Goal: Task Accomplishment & Management: Manage account settings

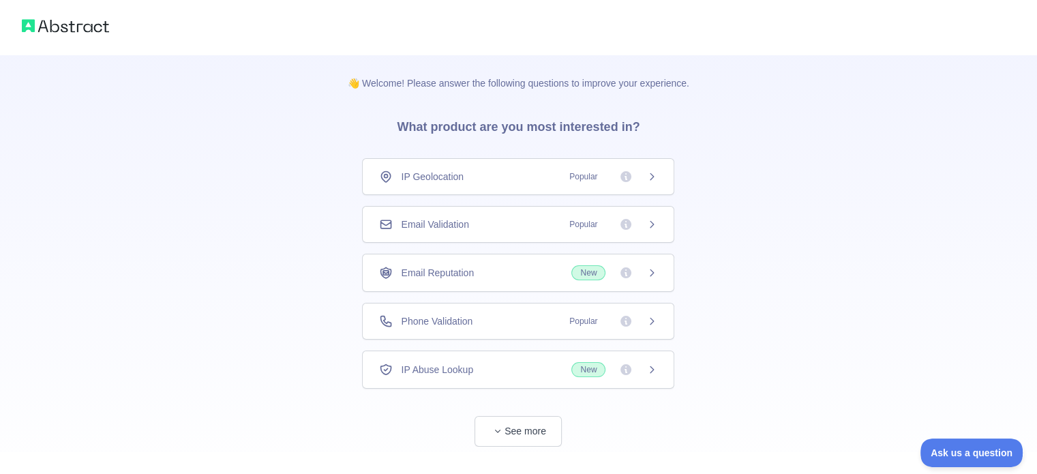
click at [552, 237] on div "Email Validation Popular" at bounding box center [518, 224] width 312 height 37
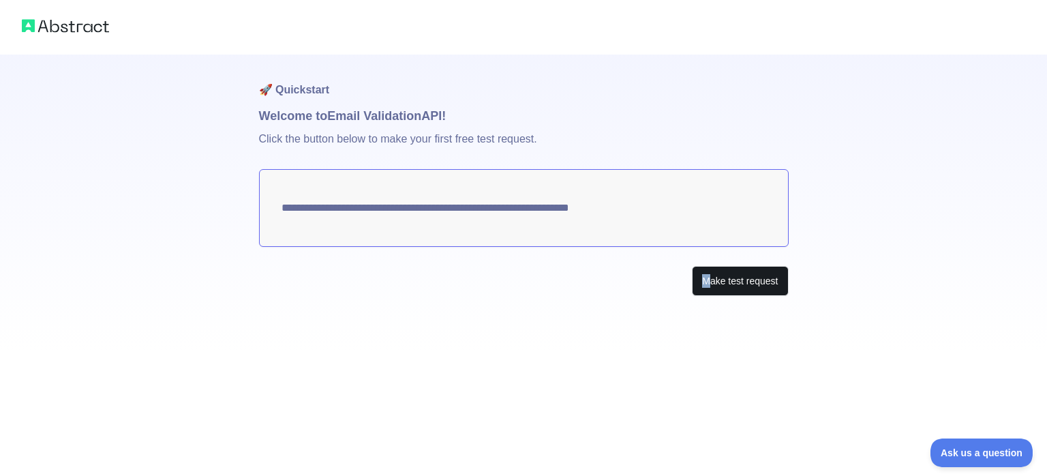
drag, startPoint x: 566, startPoint y: 313, endPoint x: 708, endPoint y: 280, distance: 145.5
click at [708, 280] on div "**********" at bounding box center [523, 237] width 1047 height 474
click at [708, 280] on button "Make test request" at bounding box center [740, 281] width 96 height 31
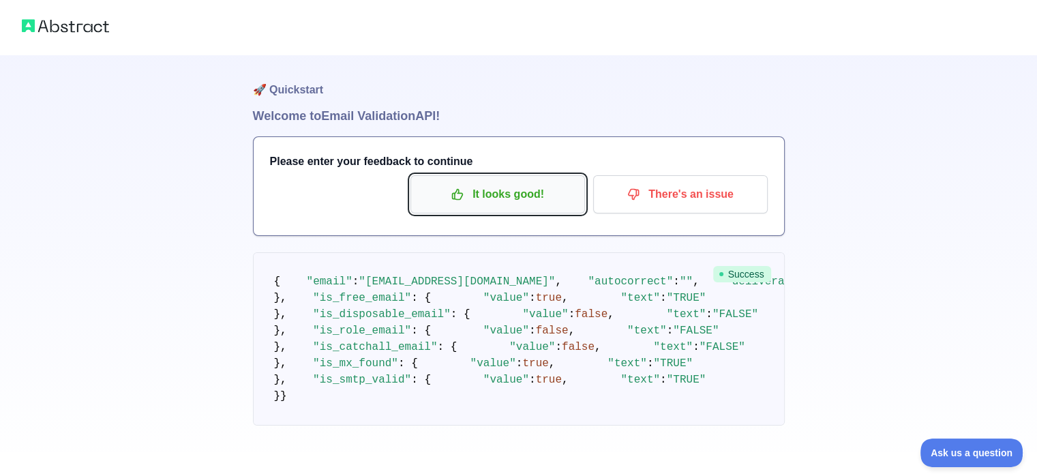
click at [540, 202] on p "It looks good!" at bounding box center [498, 194] width 154 height 23
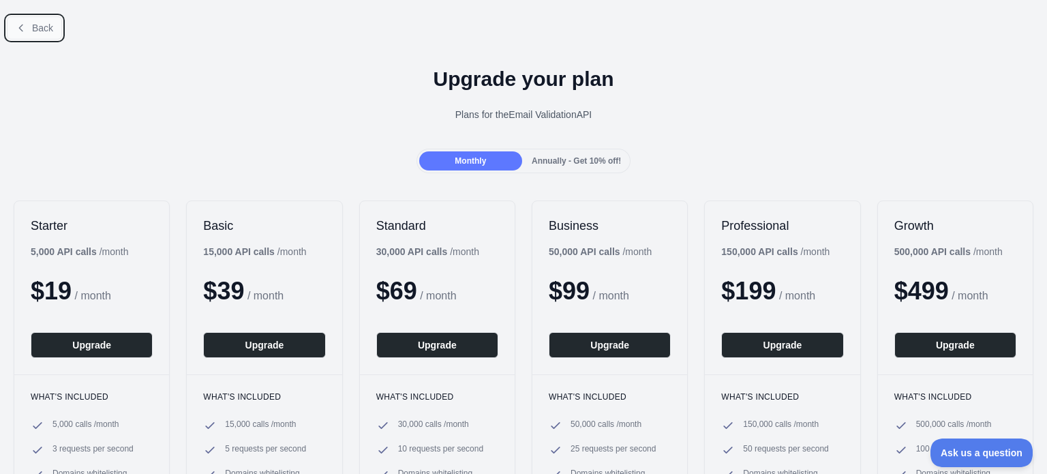
click at [38, 29] on span "Back" at bounding box center [42, 27] width 21 height 11
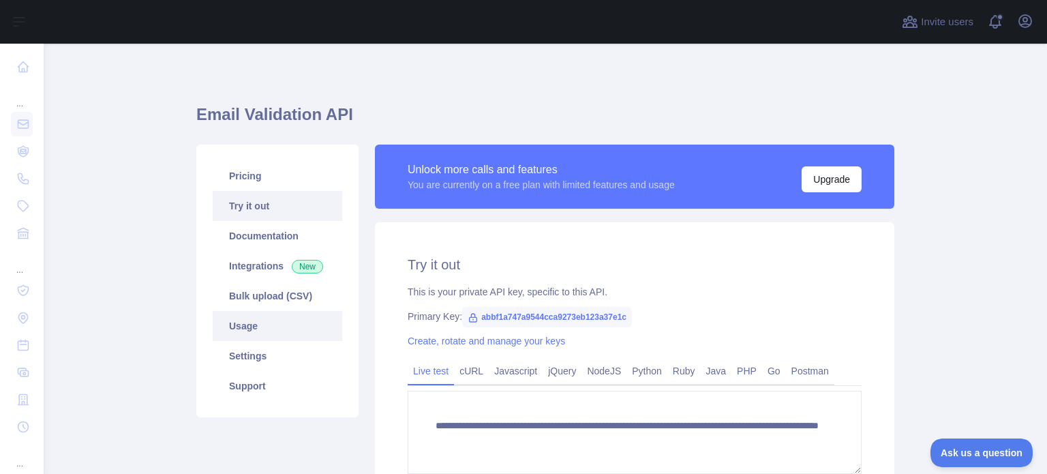
click at [240, 320] on link "Usage" at bounding box center [278, 326] width 130 height 30
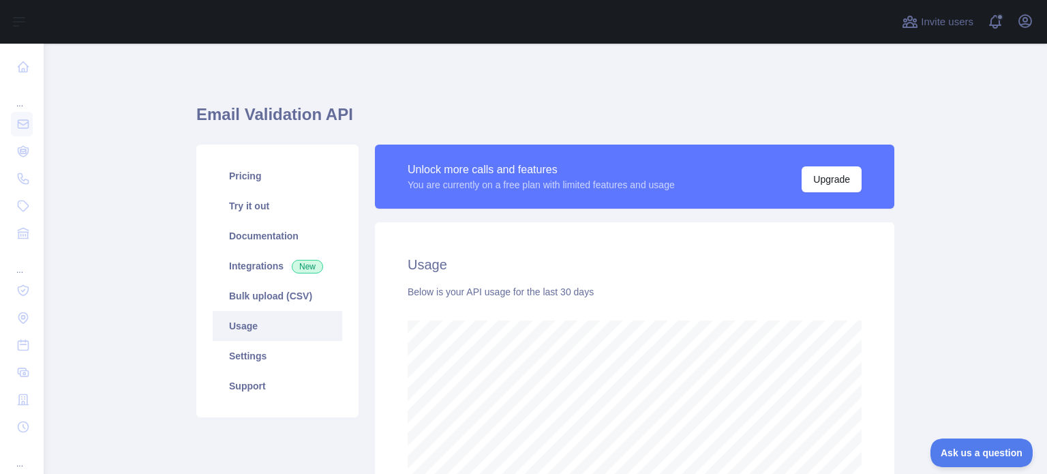
scroll to position [430, 993]
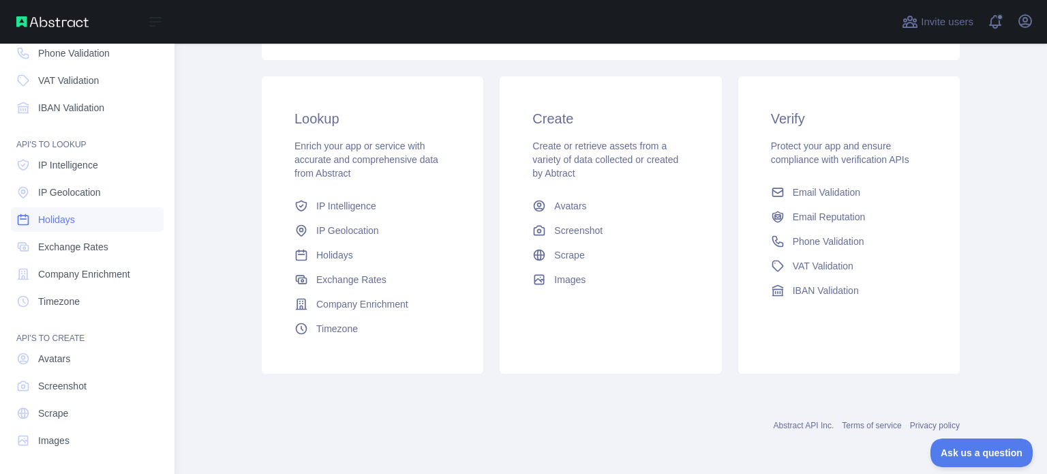
scroll to position [125, 0]
click at [100, 299] on link "Timezone" at bounding box center [87, 301] width 153 height 25
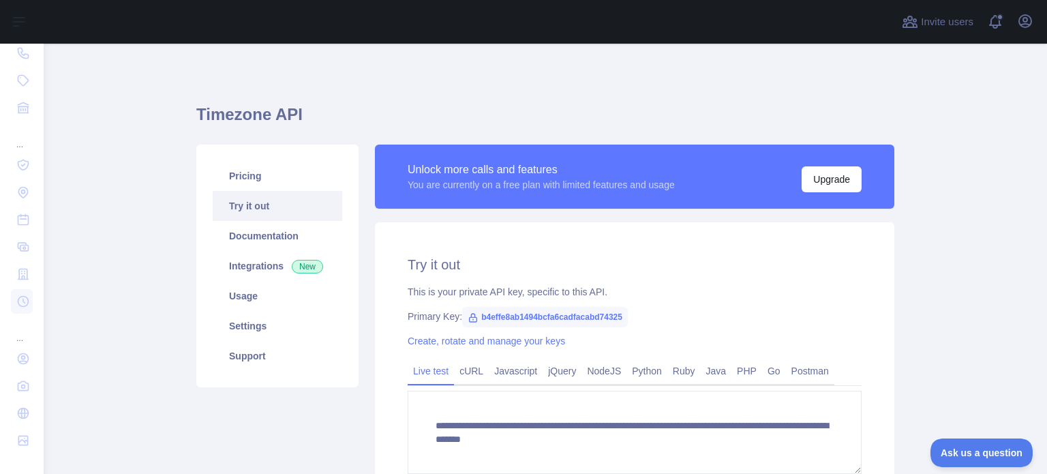
scroll to position [44, 0]
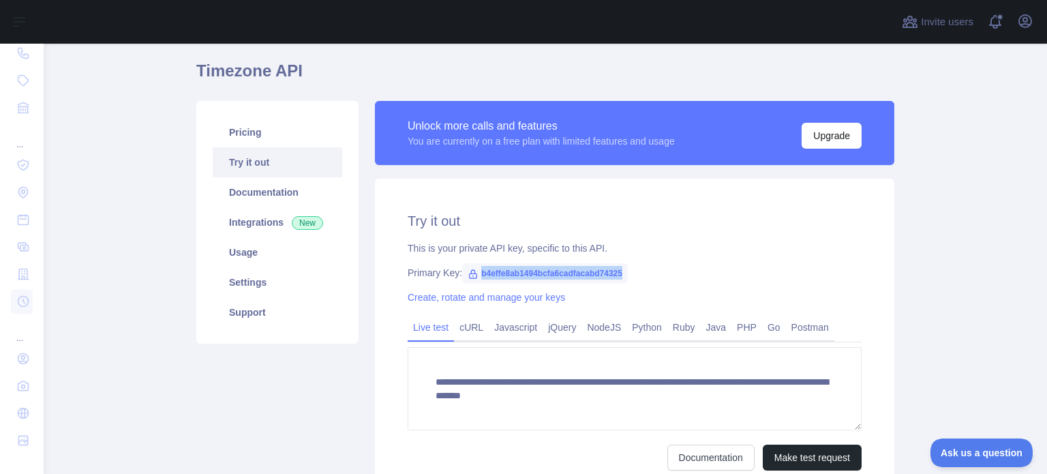
drag, startPoint x: 616, startPoint y: 274, endPoint x: 472, endPoint y: 270, distance: 143.2
click at [472, 270] on span "b4effe8ab1494bcfa6cadfacabd74325" at bounding box center [545, 273] width 166 height 20
copy span "b4effe8ab1494bcfa6cadfacabd74325"
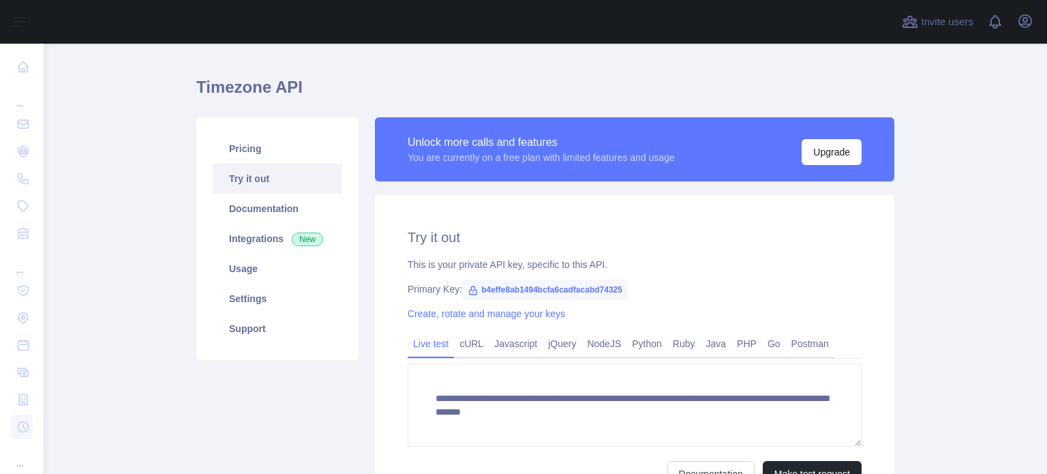
scroll to position [89, 0]
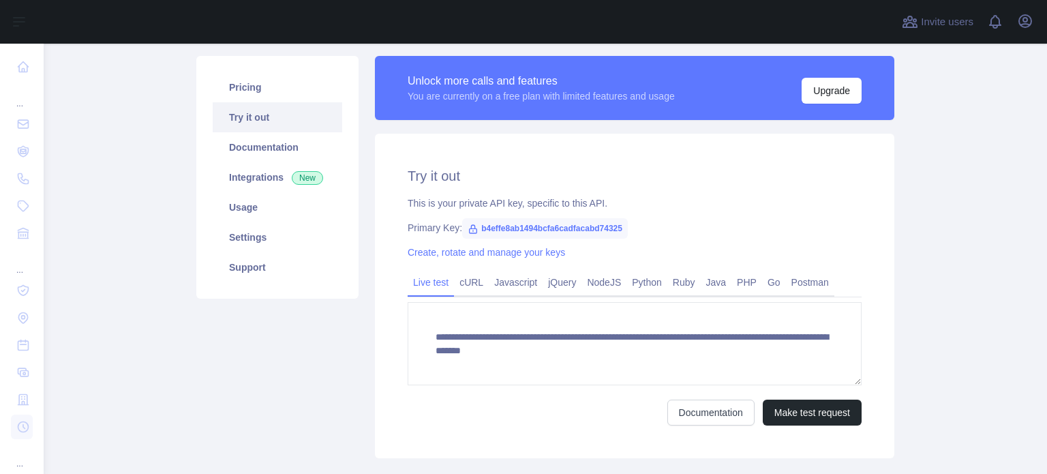
click at [544, 258] on link "Create, rotate and manage your keys" at bounding box center [486, 252] width 157 height 11
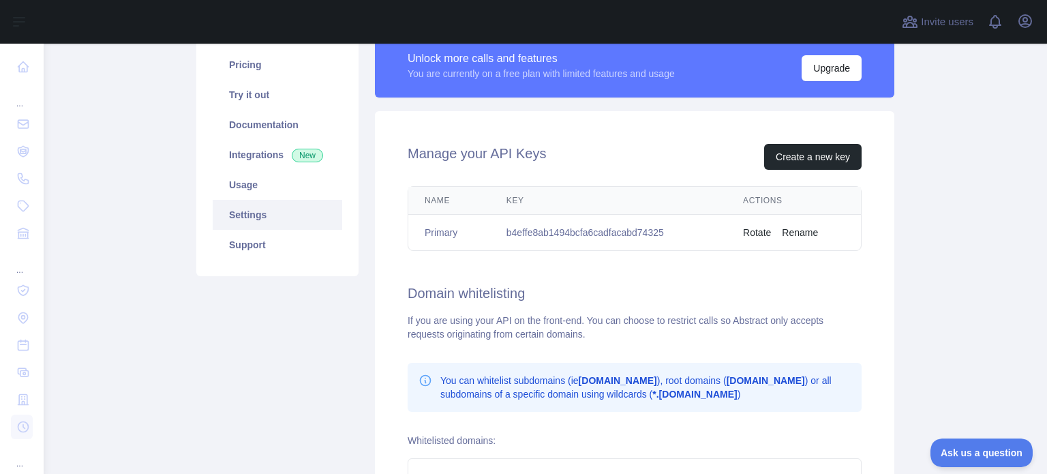
scroll to position [112, 0]
drag, startPoint x: 667, startPoint y: 229, endPoint x: 638, endPoint y: 227, distance: 28.7
click at [638, 227] on td "b4effe8ab1494bcfa6cadfacabd74325" at bounding box center [608, 232] width 237 height 36
click at [817, 141] on div "Manage your API Keys Create a new key Name Key Actions Primary b4effe8ab1494bcf…" at bounding box center [635, 353] width 520 height 487
click at [812, 154] on button "Create a new key" at bounding box center [812, 156] width 97 height 26
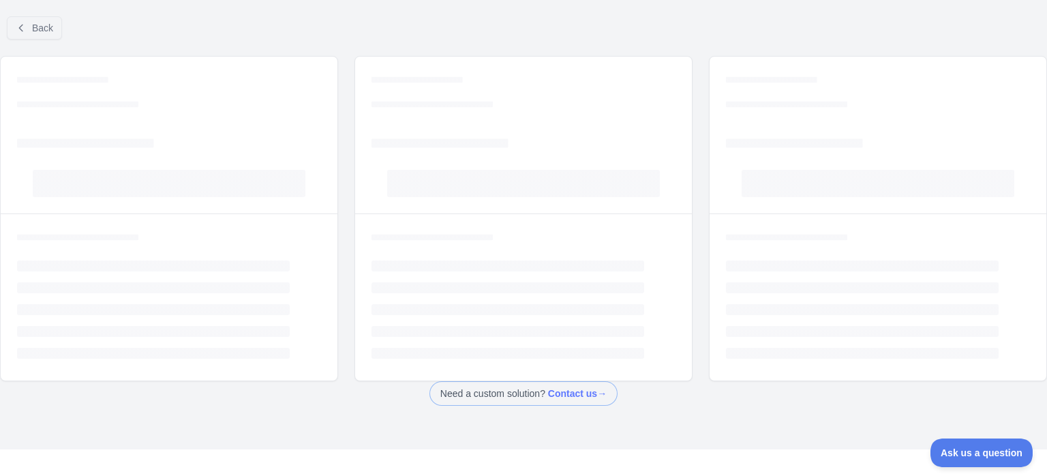
scroll to position [14, 0]
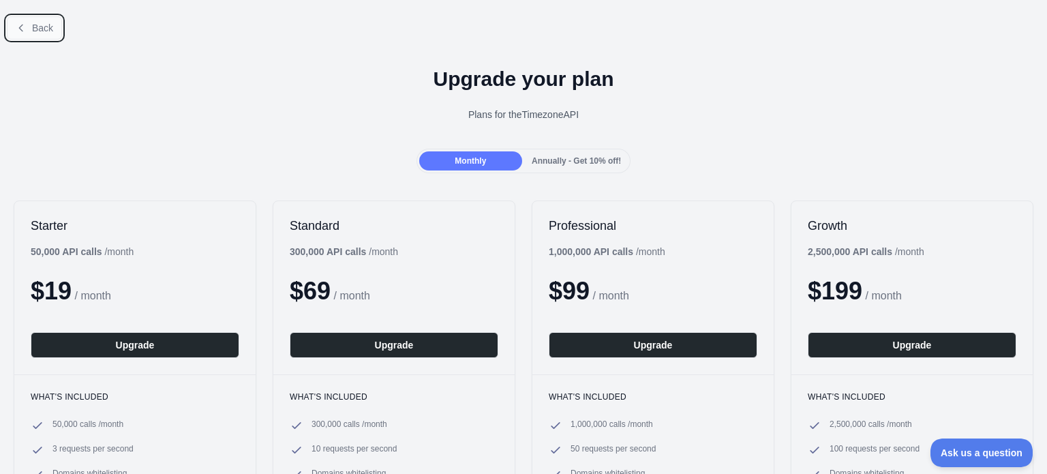
click at [25, 18] on button "Back" at bounding box center [34, 27] width 55 height 23
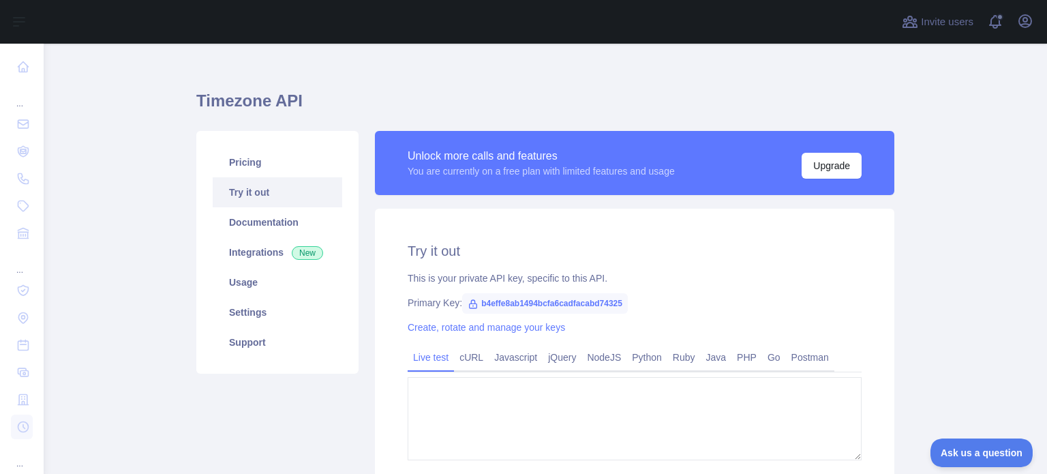
type textarea "**********"
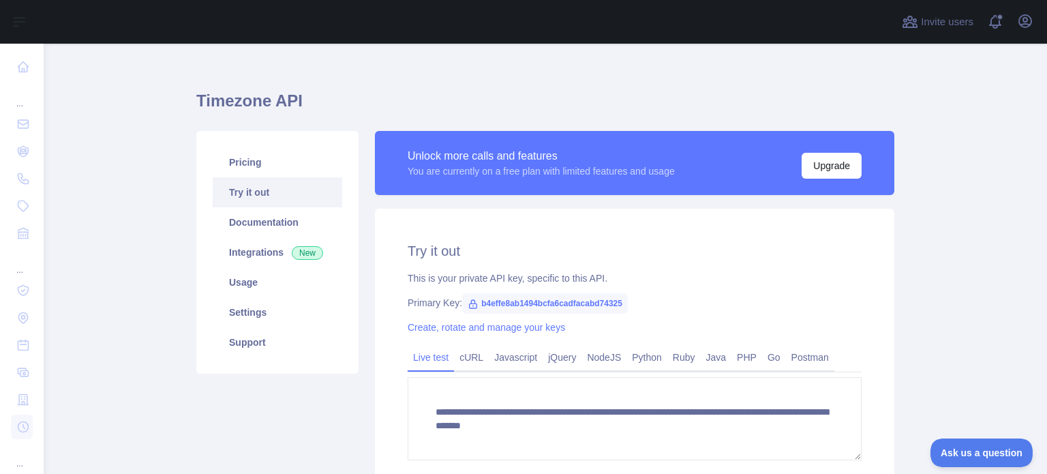
scroll to position [100, 0]
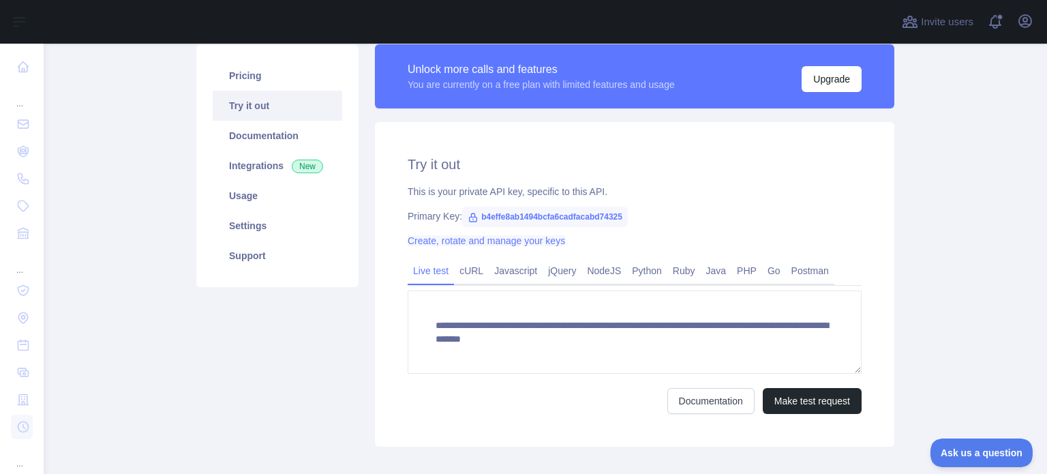
click at [485, 242] on link "Create, rotate and manage your keys" at bounding box center [486, 240] width 157 height 11
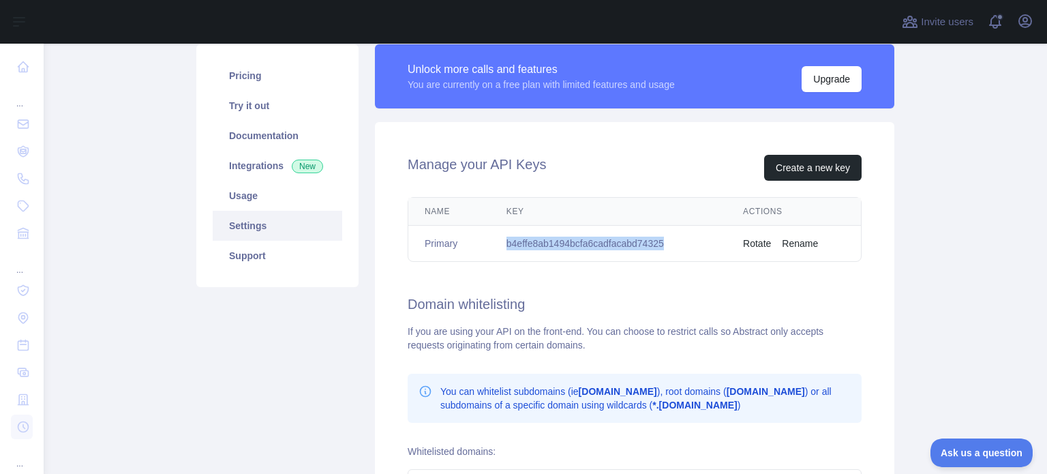
drag, startPoint x: 671, startPoint y: 241, endPoint x: 496, endPoint y: 252, distance: 175.6
click at [496, 252] on td "b4effe8ab1494bcfa6cadfacabd74325" at bounding box center [608, 244] width 237 height 36
copy td "b4effe8ab1494bcfa6cadfacabd74325"
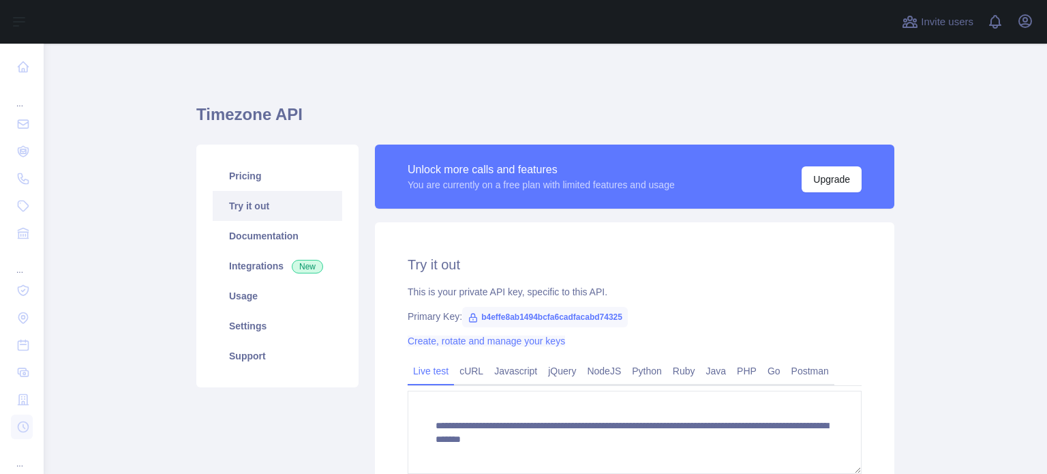
click at [515, 341] on link "Create, rotate and manage your keys" at bounding box center [486, 340] width 157 height 11
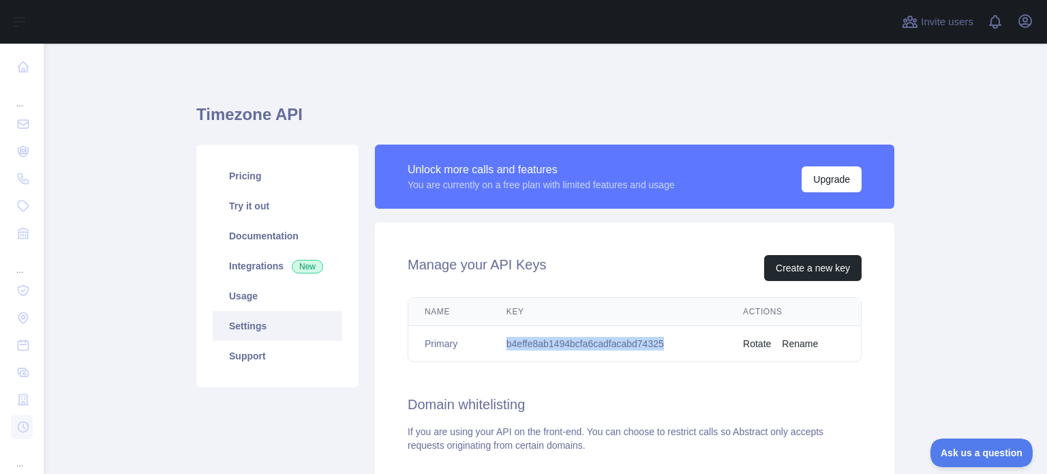
drag, startPoint x: 665, startPoint y: 342, endPoint x: 502, endPoint y: 341, distance: 163.6
click at [502, 341] on td "b4effe8ab1494bcfa6cadfacabd74325" at bounding box center [608, 344] width 237 height 36
copy td "b4effe8ab1494bcfa6cadfacabd74325"
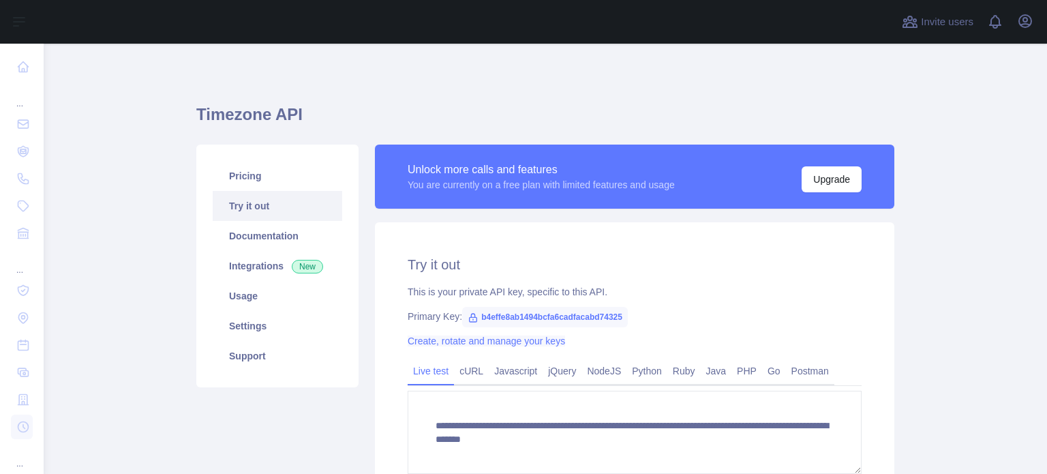
click at [502, 346] on link "Create, rotate and manage your keys" at bounding box center [486, 340] width 157 height 11
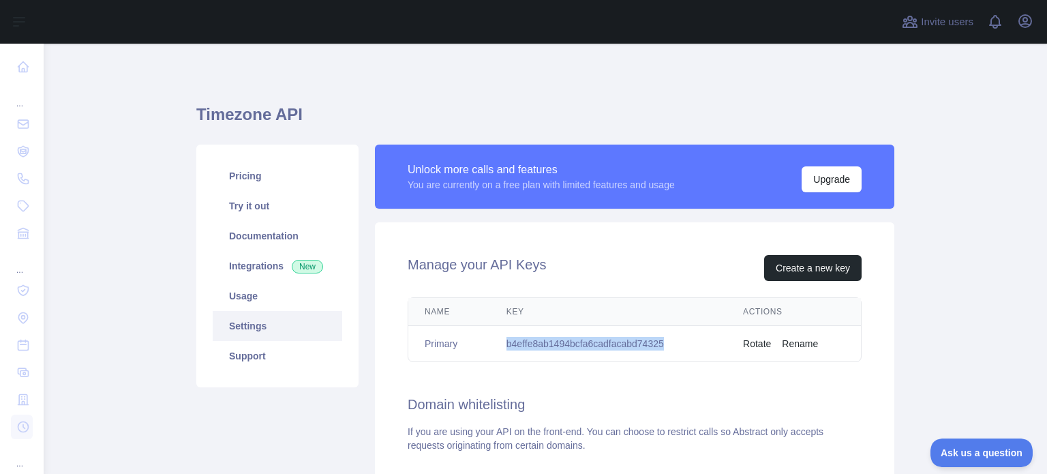
drag, startPoint x: 666, startPoint y: 345, endPoint x: 501, endPoint y: 343, distance: 165.0
click at [501, 343] on td "b4effe8ab1494bcfa6cadfacabd74325" at bounding box center [608, 344] width 237 height 36
copy td "b4effe8ab1494bcfa6cadfacabd74325"
